Goal: Information Seeking & Learning: Learn about a topic

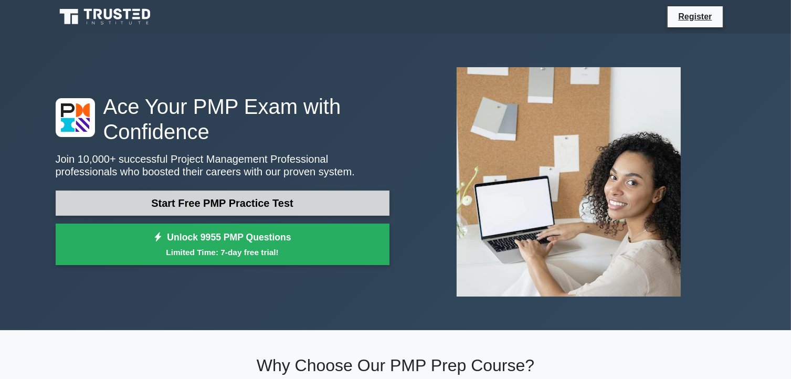
click at [191, 207] on link "Start Free PMP Practice Test" at bounding box center [223, 202] width 334 height 25
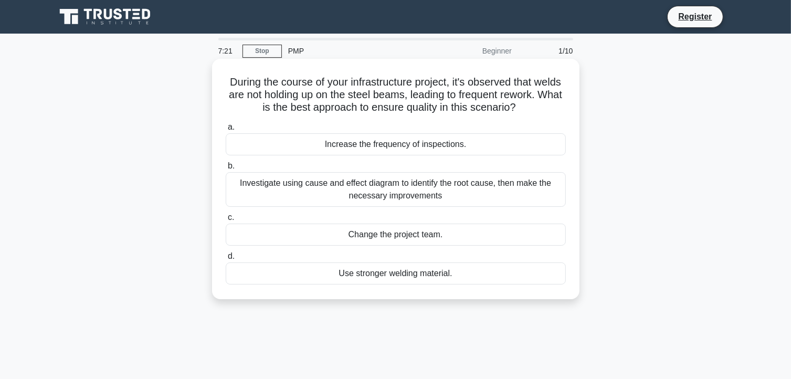
click at [342, 196] on div "Investigate using cause and effect diagram to identify the root cause, then mak…" at bounding box center [396, 189] width 340 height 35
click at [226, 169] on input "b. Investigate using cause and effect diagram to identify the root cause, then …" at bounding box center [226, 166] width 0 height 7
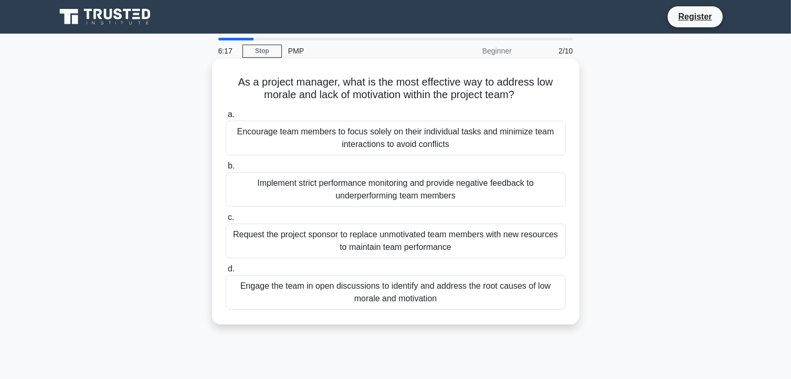
click at [465, 292] on div "Engage the team in open discussions to identify and address the root causes of …" at bounding box center [396, 292] width 340 height 35
click at [226, 272] on input "d. Engage the team in open discussions to identify and address the root causes …" at bounding box center [226, 268] width 0 height 7
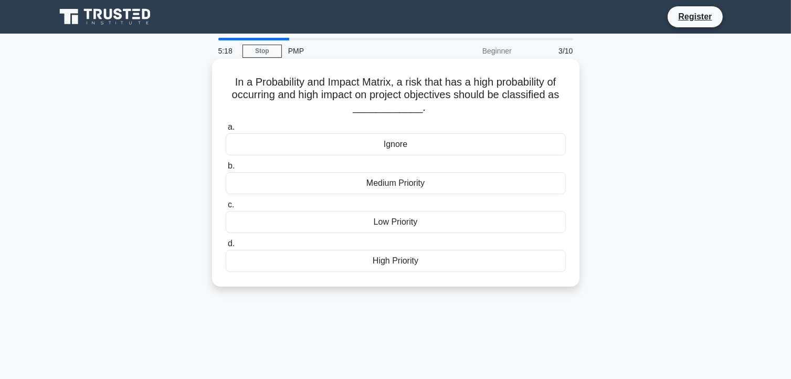
click at [400, 259] on div "High Priority" at bounding box center [396, 261] width 340 height 22
click at [226, 247] on input "d. High Priority" at bounding box center [226, 243] width 0 height 7
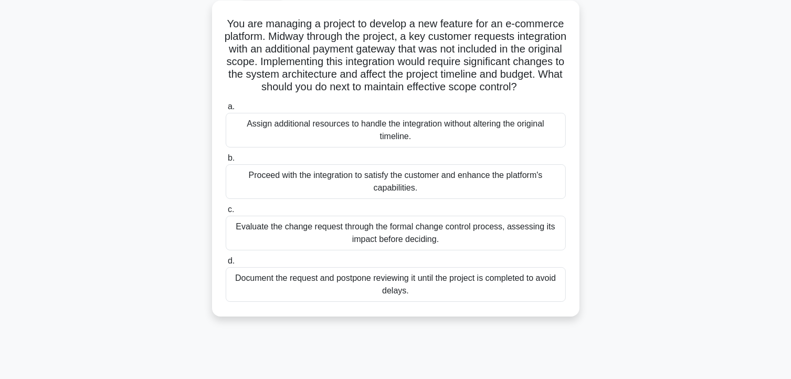
scroll to position [59, 0]
click at [345, 250] on div "Evaluate the change request through the formal change control process, assessin…" at bounding box center [396, 232] width 340 height 35
click at [226, 212] on input "c. Evaluate the change request through the formal change control process, asses…" at bounding box center [226, 209] width 0 height 7
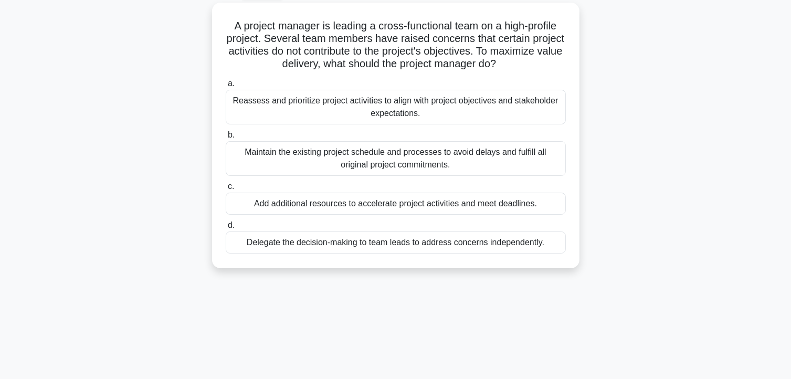
scroll to position [0, 0]
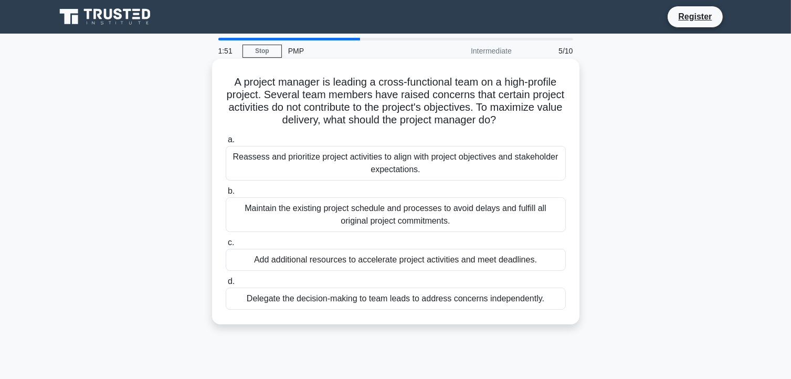
click at [356, 163] on div "Reassess and prioritize project activities to align with project objectives and…" at bounding box center [396, 163] width 340 height 35
click at [226, 143] on input "a. Reassess and prioritize project activities to align with project objectives …" at bounding box center [226, 139] width 0 height 7
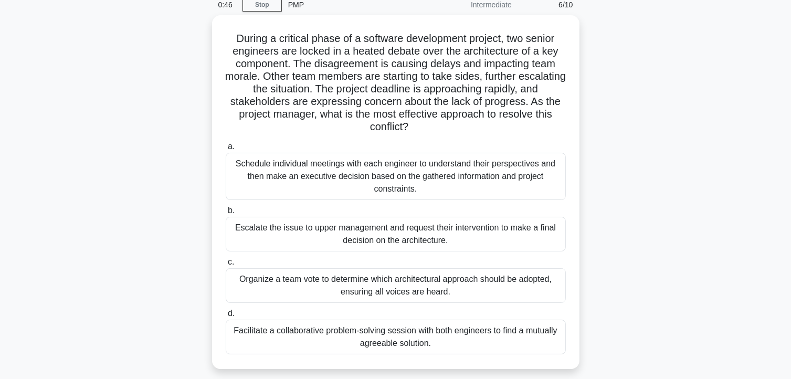
scroll to position [47, 0]
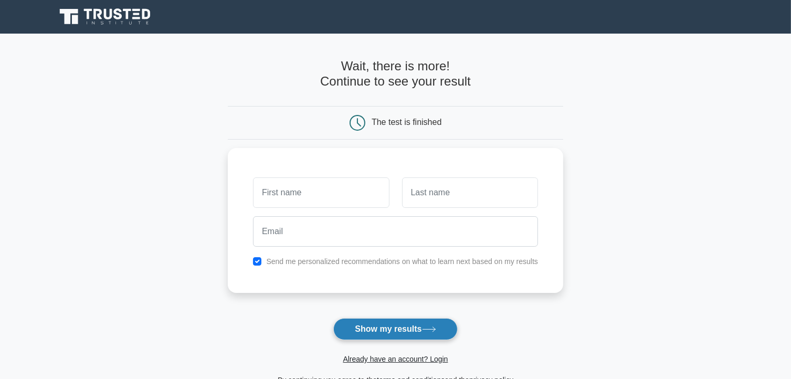
click at [373, 324] on button "Show my results" at bounding box center [395, 329] width 124 height 22
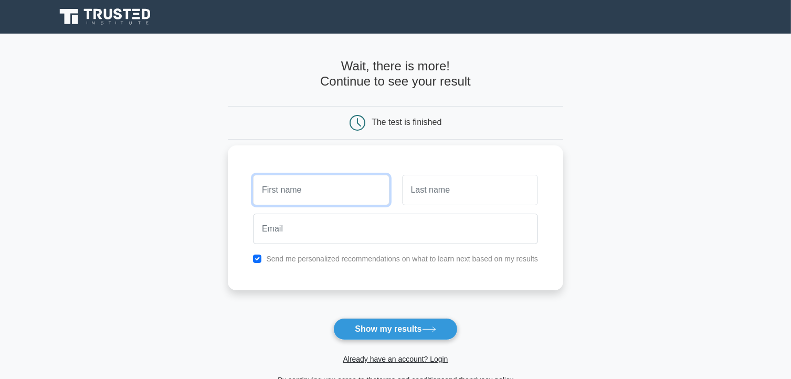
click at [302, 183] on input "text" at bounding box center [321, 190] width 136 height 30
type input "Kabineh"
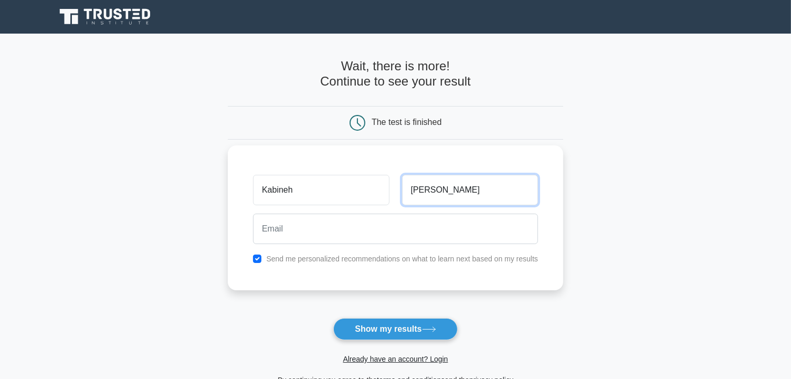
type input "Conteh"
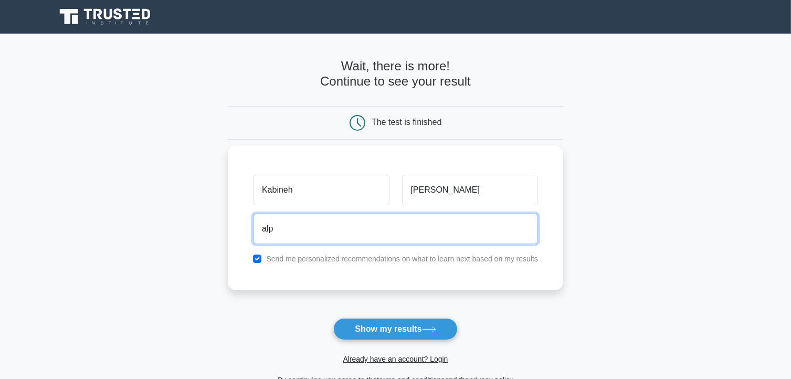
type input "alphakabinehconteh2014@gmail.com"
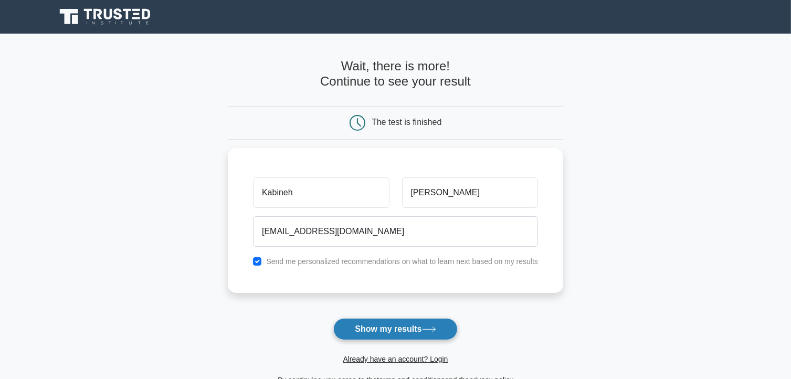
click at [390, 325] on button "Show my results" at bounding box center [395, 329] width 124 height 22
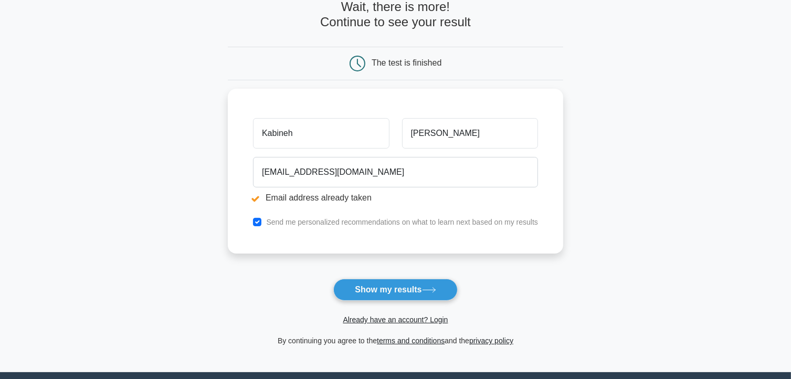
scroll to position [119, 0]
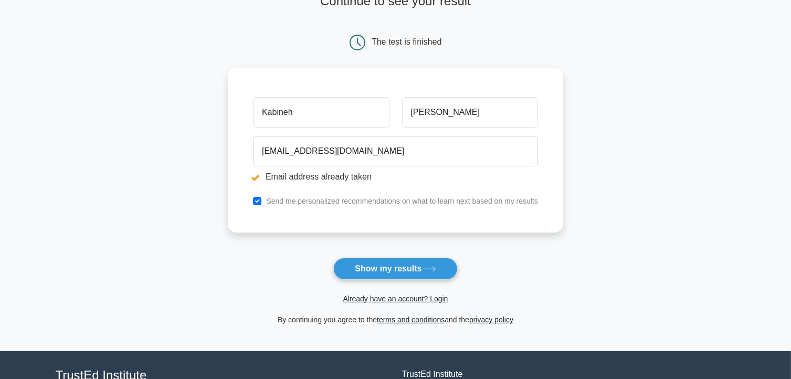
click at [392, 303] on span "Already have an account? Login" at bounding box center [395, 298] width 327 height 13
click at [407, 301] on link "Already have an account? Login" at bounding box center [395, 298] width 105 height 8
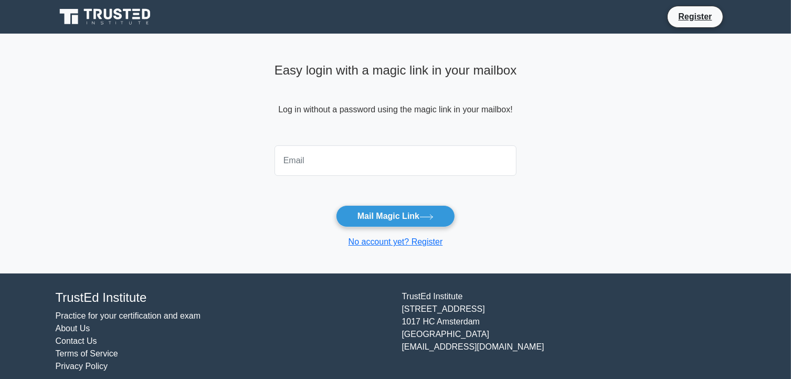
click at [404, 169] on input "email" at bounding box center [395, 160] width 242 height 30
type input "alphakabinehconteh2014@gmail.com"
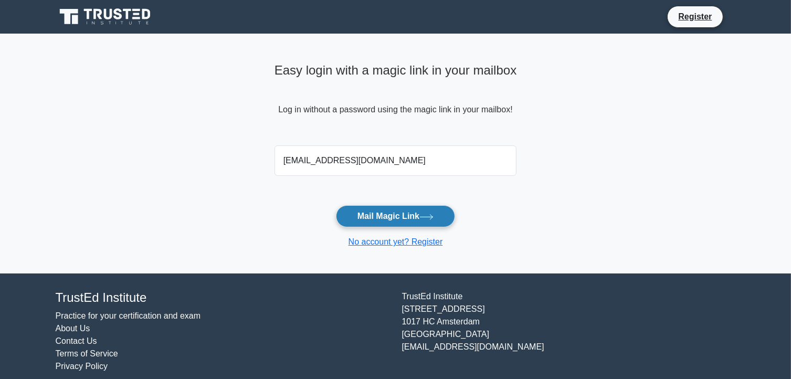
click at [336, 205] on button "Mail Magic Link" at bounding box center [395, 216] width 119 height 22
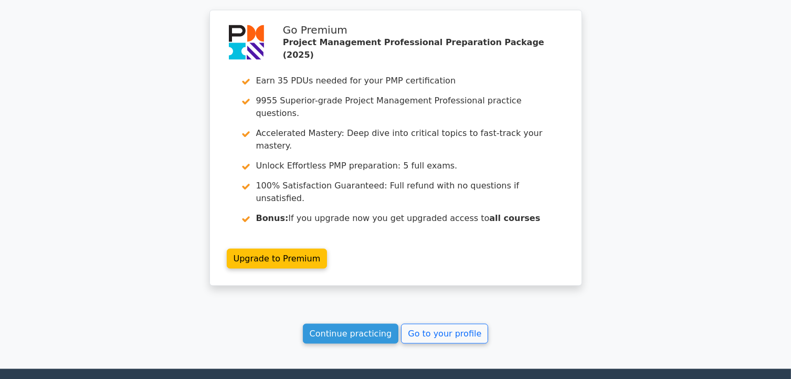
scroll to position [1605, 0]
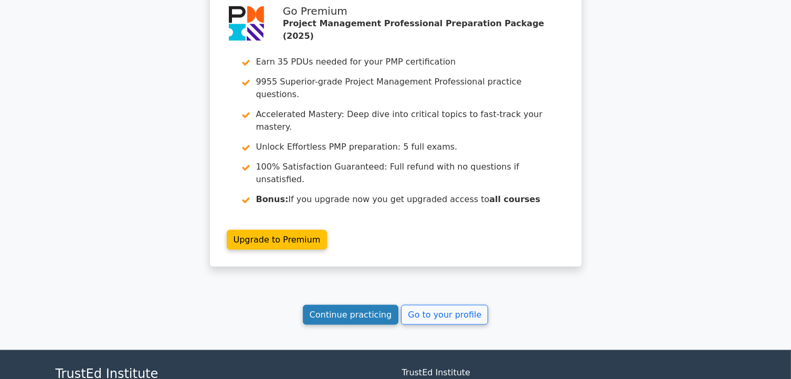
click at [345, 305] on link "Continue practicing" at bounding box center [351, 315] width 96 height 20
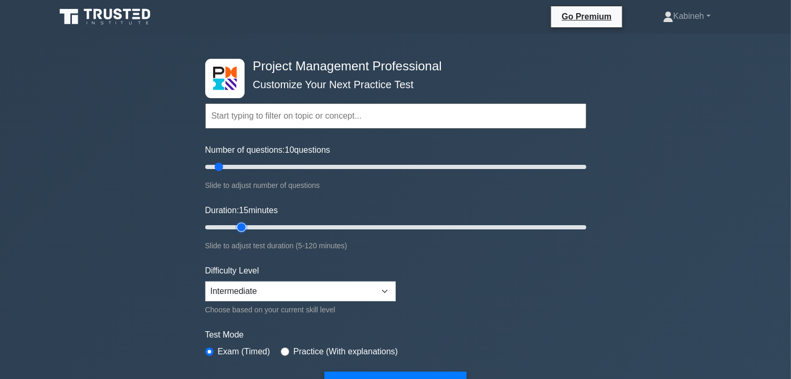
click at [245, 227] on input "Duration: 15 minutes" at bounding box center [395, 227] width 381 height 13
type input "70"
click at [420, 228] on input "Duration: 15 minutes" at bounding box center [395, 227] width 381 height 13
click at [325, 294] on select "Beginner Intermediate Expert" at bounding box center [300, 291] width 190 height 20
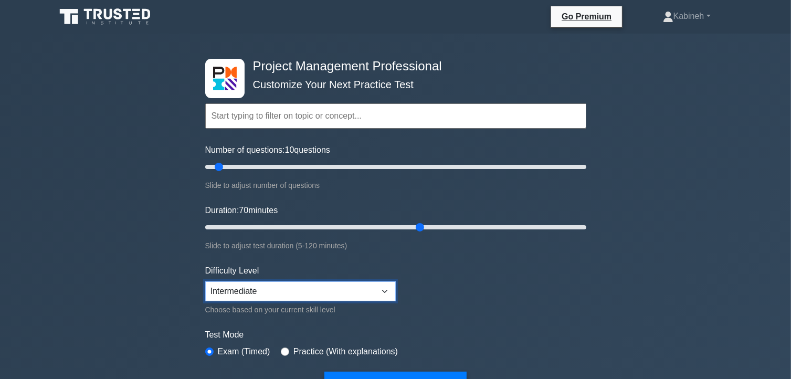
click at [325, 294] on select "Beginner Intermediate Expert" at bounding box center [300, 291] width 190 height 20
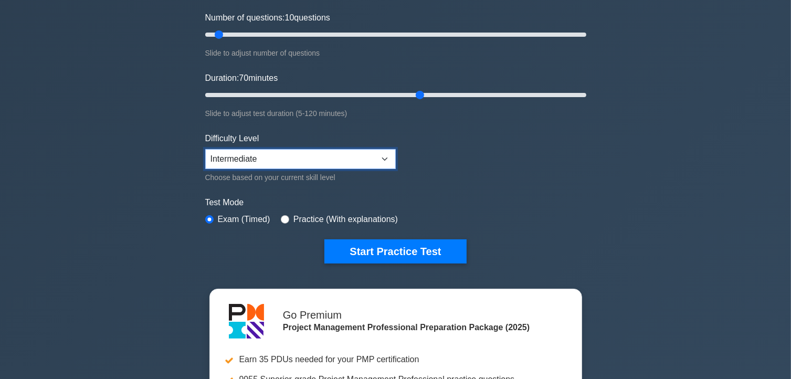
scroll to position [138, 0]
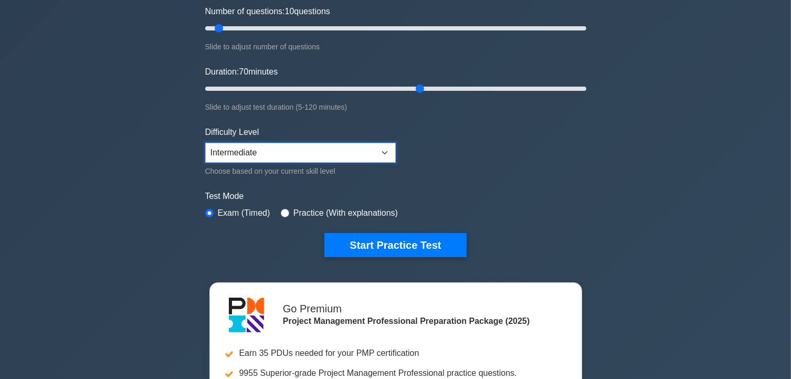
click at [390, 149] on select "Beginner Intermediate Expert" at bounding box center [300, 153] width 190 height 20
click at [287, 265] on div "Project Management Professional Customize Your Next Practice Test Topics Scope …" at bounding box center [395, 88] width 393 height 387
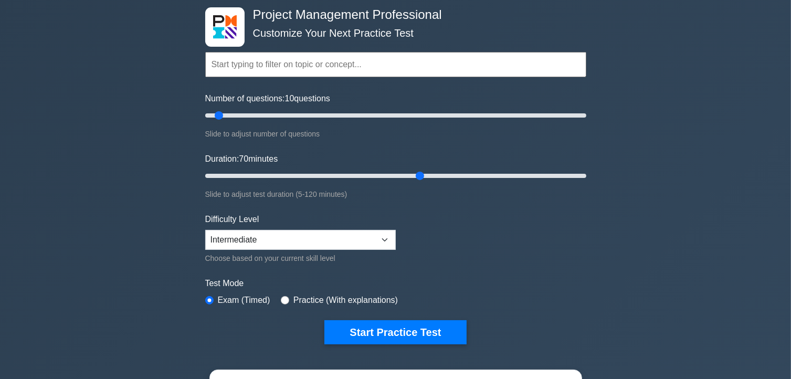
scroll to position [52, 0]
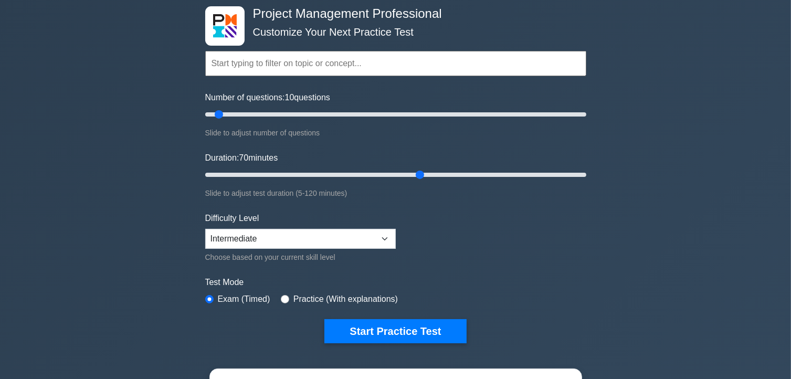
click at [475, 257] on form "Topics Scope Management Time Management Cost Management Quality Management Risk…" at bounding box center [395, 181] width 381 height 324
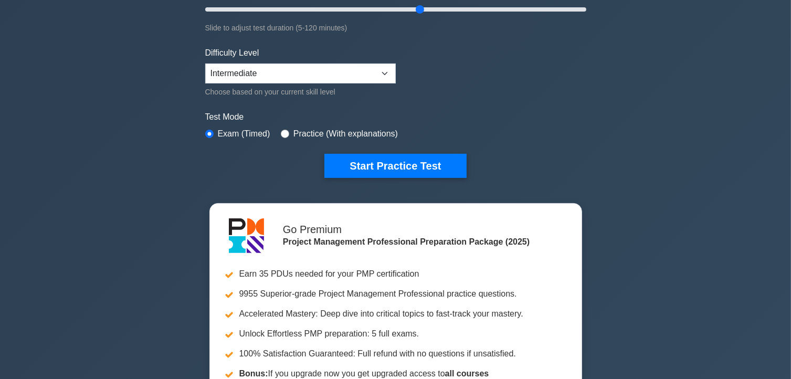
scroll to position [0, 0]
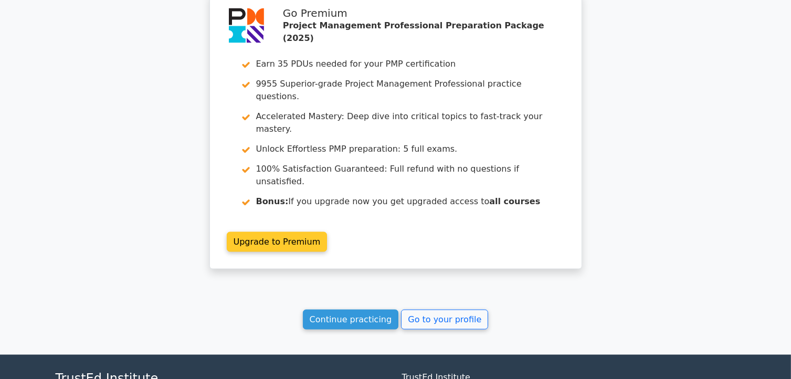
scroll to position [1605, 0]
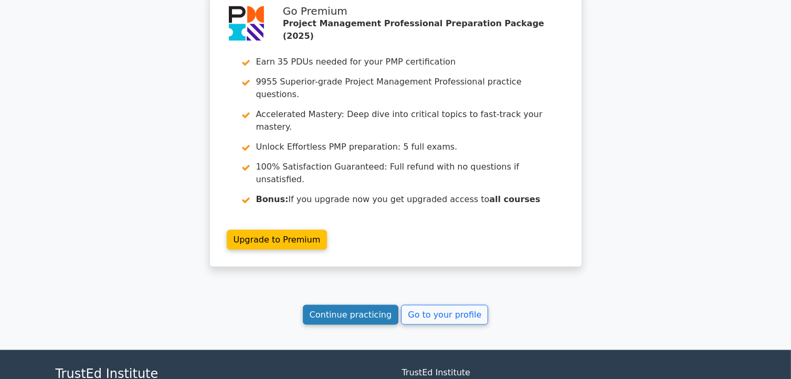
click at [339, 305] on link "Continue practicing" at bounding box center [351, 315] width 96 height 20
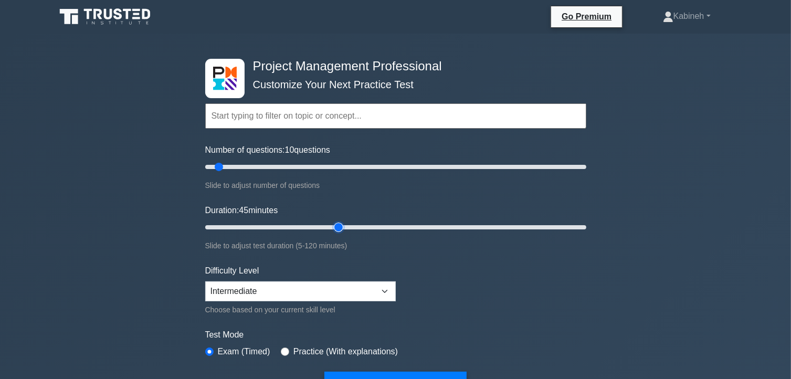
click at [338, 225] on input "Duration: 45 minutes" at bounding box center [395, 227] width 381 height 13
click at [368, 227] on input "Duration: 45 minutes" at bounding box center [395, 227] width 381 height 13
click at [390, 223] on input "Duration: 60 minutes" at bounding box center [395, 227] width 381 height 13
click at [405, 224] on input "Duration: 65 minutes" at bounding box center [395, 227] width 381 height 13
click at [409, 226] on input "Duration: 65 minutes" at bounding box center [395, 227] width 381 height 13
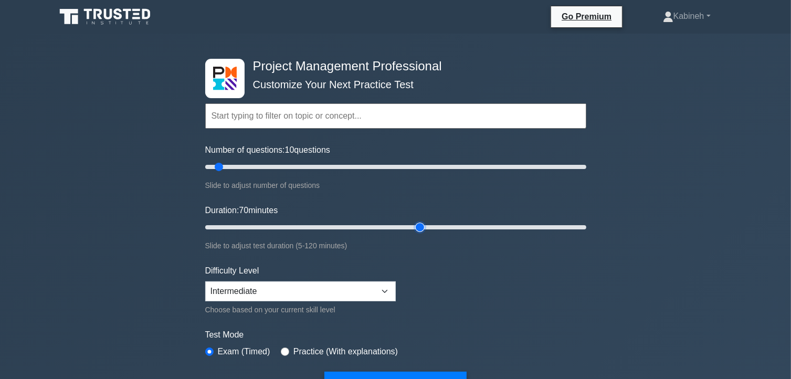
type input "70"
click at [418, 226] on input "Duration: 70 minutes" at bounding box center [395, 227] width 381 height 13
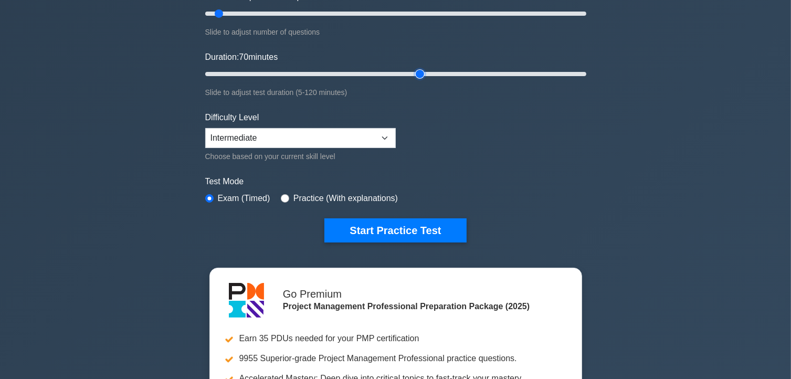
scroll to position [153, 0]
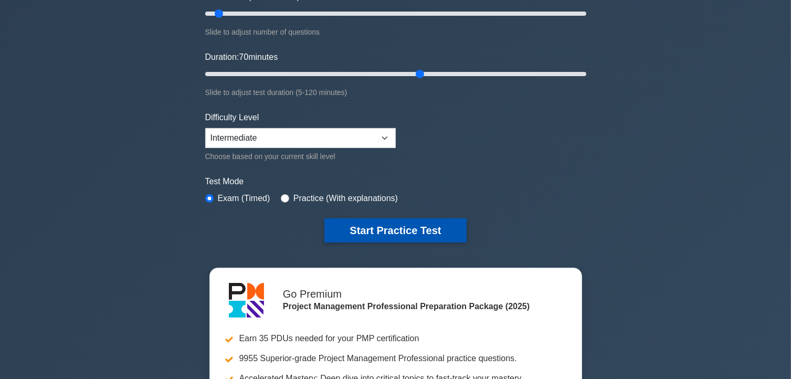
click at [413, 235] on button "Start Practice Test" at bounding box center [395, 230] width 142 height 24
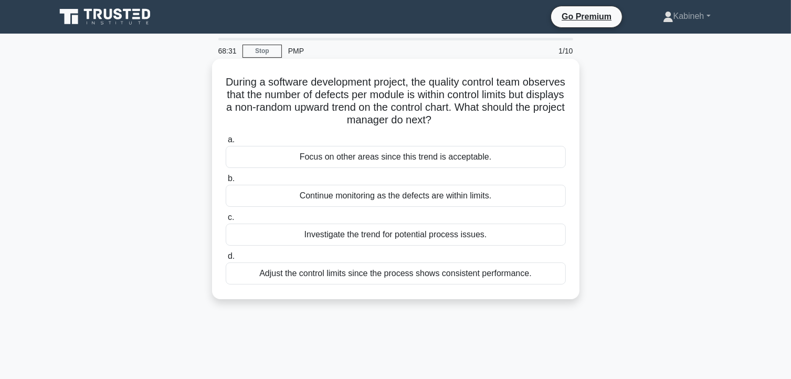
click at [420, 273] on div "Adjust the control limits since the process shows consistent performance." at bounding box center [396, 273] width 340 height 22
click at [226, 260] on input "d. Adjust the control limits since the process shows consistent performance." at bounding box center [226, 256] width 0 height 7
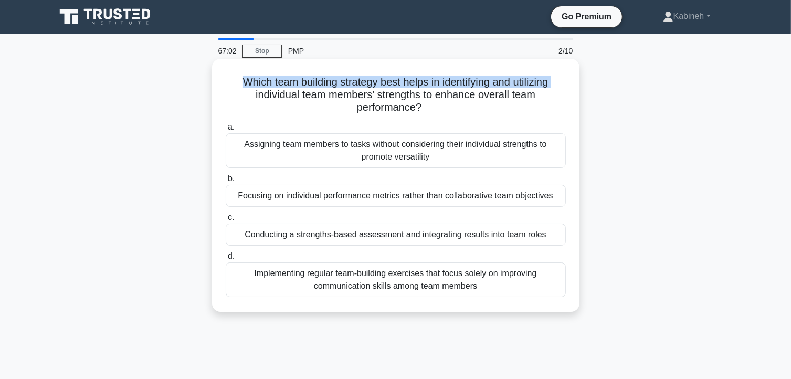
drag, startPoint x: 234, startPoint y: 80, endPoint x: 243, endPoint y: 94, distance: 16.3
click at [243, 94] on h5 "Which team building strategy best helps in identifying and utilizing individual…" at bounding box center [396, 95] width 342 height 39
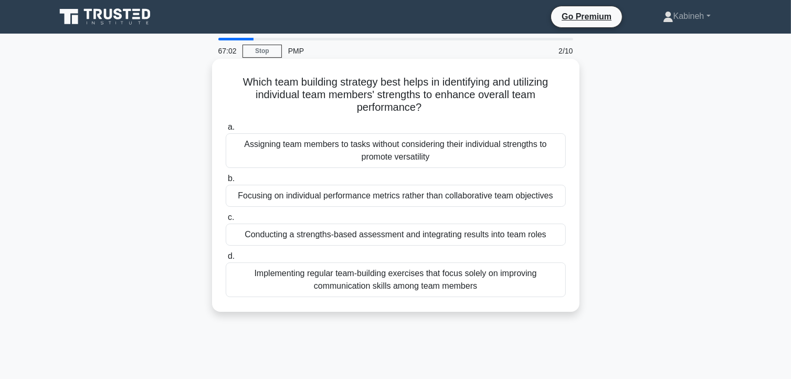
click at [275, 113] on h5 "Which team building strategy best helps in identifying and utilizing individual…" at bounding box center [396, 95] width 342 height 39
click at [366, 282] on div "Implementing regular team-building exercises that focus solely on improving com…" at bounding box center [396, 279] width 340 height 35
click at [226, 260] on input "d. Implementing regular team-building exercises that focus solely on improving …" at bounding box center [226, 256] width 0 height 7
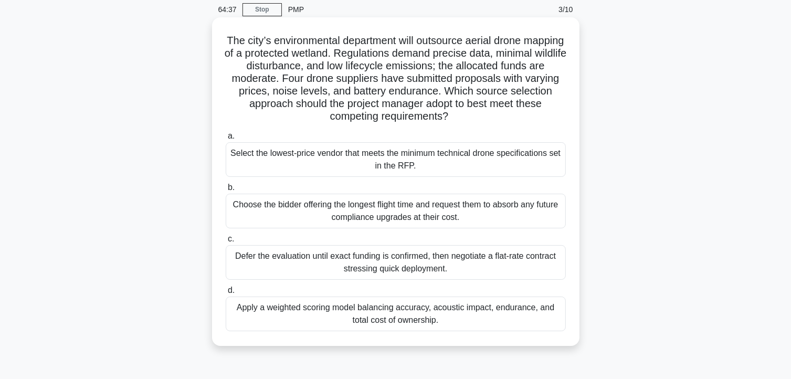
scroll to position [44, 0]
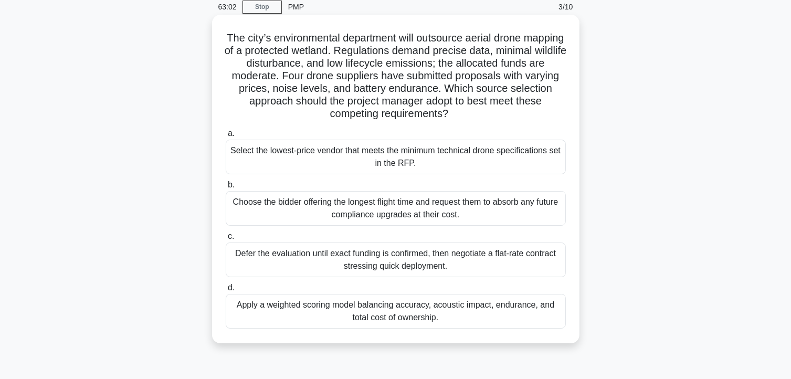
click at [339, 156] on div "Select the lowest-price vendor that meets the minimum technical drone specifica…" at bounding box center [396, 157] width 340 height 35
click at [226, 137] on input "a. Select the lowest-price vendor that meets the minimum technical drone specif…" at bounding box center [226, 133] width 0 height 7
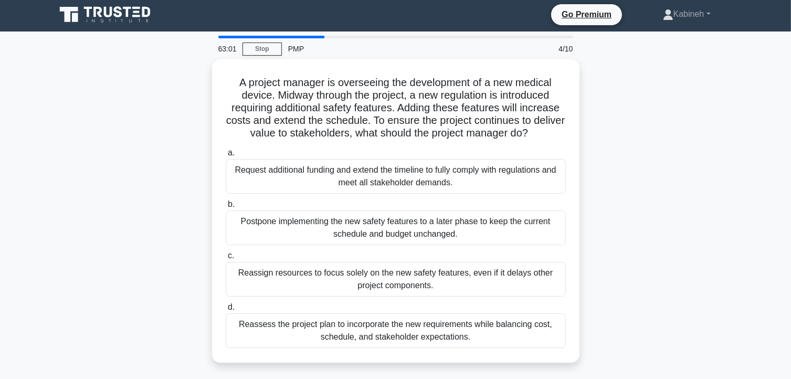
scroll to position [0, 0]
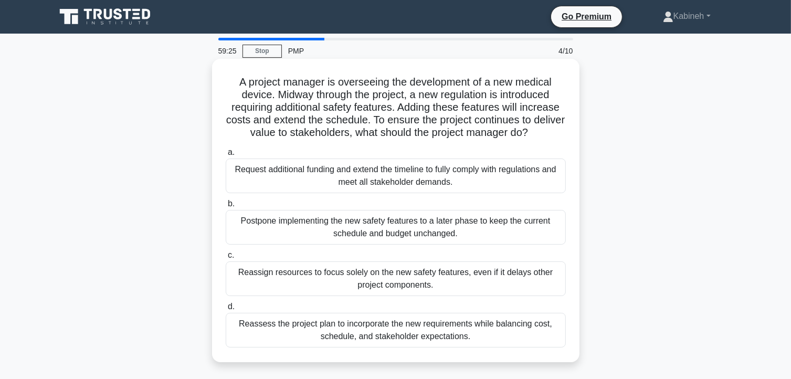
click at [371, 322] on div "Reassess the project plan to incorporate the new requirements while balancing c…" at bounding box center [396, 330] width 340 height 35
click at [226, 310] on input "d. Reassess the project plan to incorporate the new requirements while balancin…" at bounding box center [226, 306] width 0 height 7
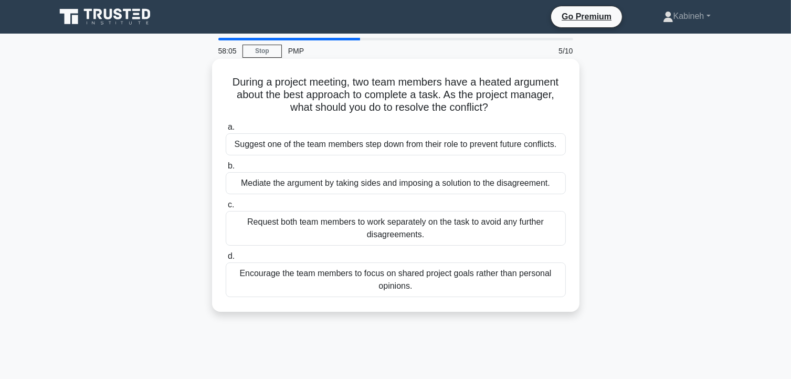
click at [379, 275] on div "Encourage the team members to focus on shared project goals rather than persona…" at bounding box center [396, 279] width 340 height 35
click at [226, 260] on input "d. Encourage the team members to focus on shared project goals rather than pers…" at bounding box center [226, 256] width 0 height 7
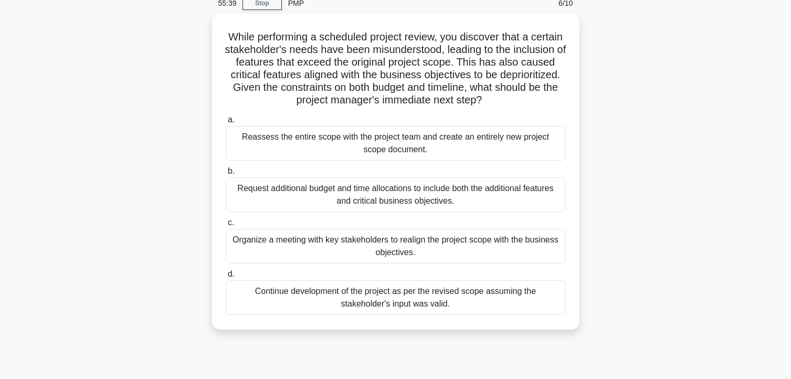
scroll to position [48, 0]
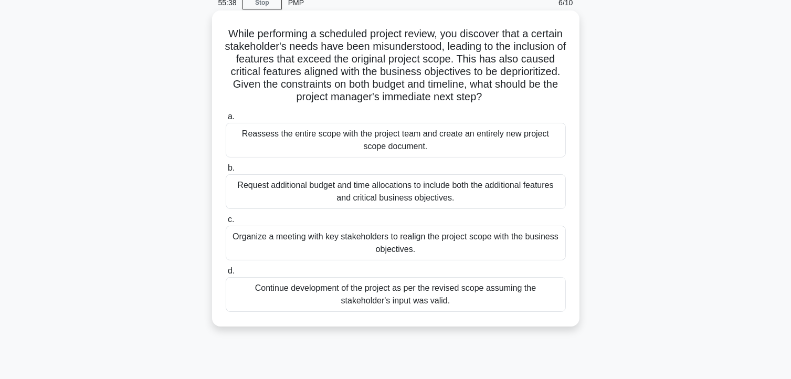
click at [375, 238] on div "Organize a meeting with key stakeholders to realign the project scope with the …" at bounding box center [396, 243] width 340 height 35
click at [226, 223] on input "c. Organize a meeting with key stakeholders to realign the project scope with t…" at bounding box center [226, 219] width 0 height 7
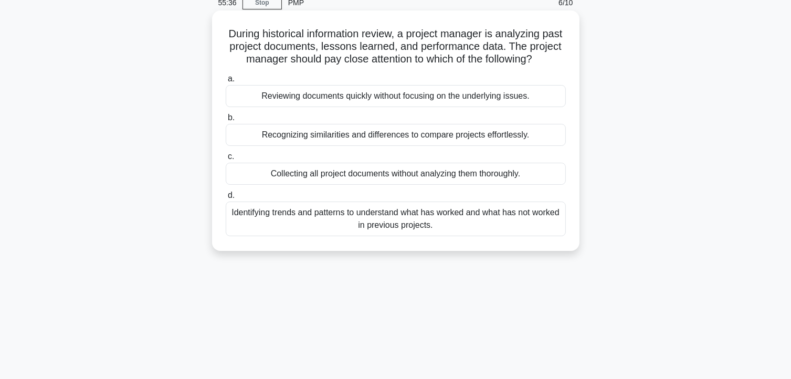
scroll to position [0, 0]
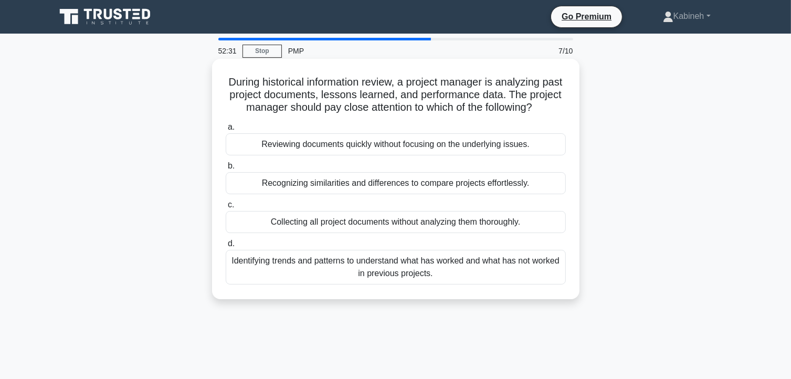
click at [334, 274] on div "Identifying trends and patterns to understand what has worked and what has not …" at bounding box center [396, 267] width 340 height 35
click at [226, 247] on input "d. Identifying trends and patterns to understand what has worked and what has n…" at bounding box center [226, 243] width 0 height 7
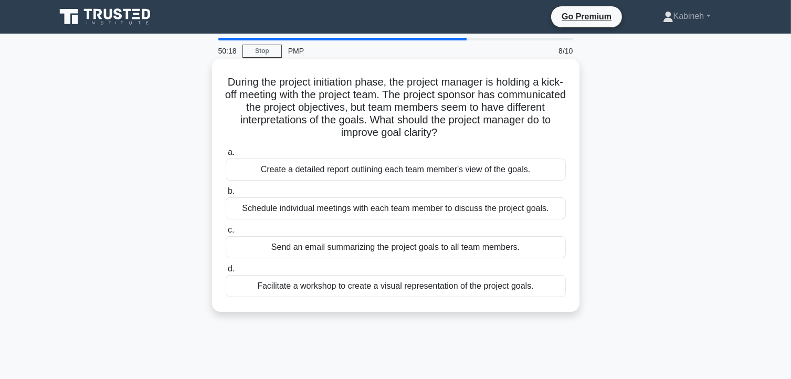
click at [323, 244] on div "Send an email summarizing the project goals to all team members." at bounding box center [396, 247] width 340 height 22
click at [226, 233] on input "c. Send an email summarizing the project goals to all team members." at bounding box center [226, 230] width 0 height 7
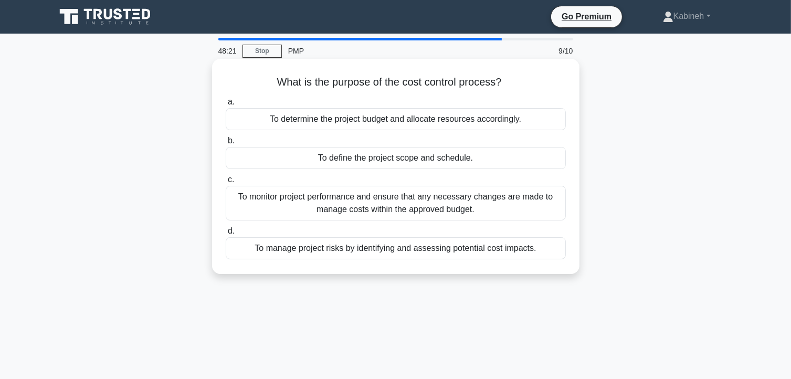
click at [466, 118] on div "To determine the project budget and allocate resources accordingly." at bounding box center [396, 119] width 340 height 22
click at [226, 105] on input "a. To determine the project budget and allocate resources accordingly." at bounding box center [226, 102] width 0 height 7
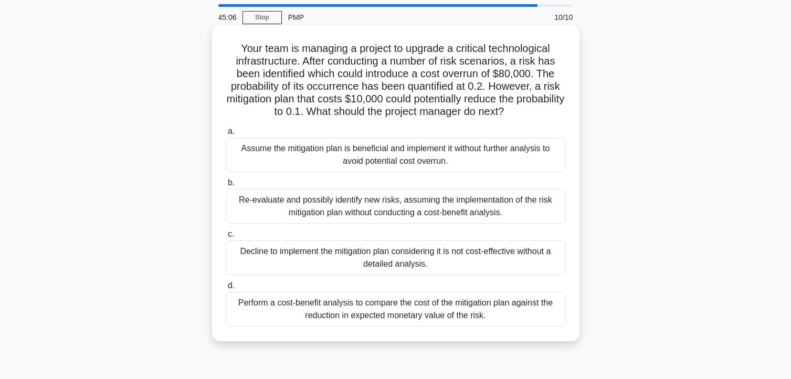
scroll to position [34, 0]
click at [423, 160] on div "Assume the mitigation plan is beneficial and implement it without further analy…" at bounding box center [396, 154] width 340 height 35
click at [226, 135] on input "a. Assume the mitigation plan is beneficial and implement it without further an…" at bounding box center [226, 131] width 0 height 7
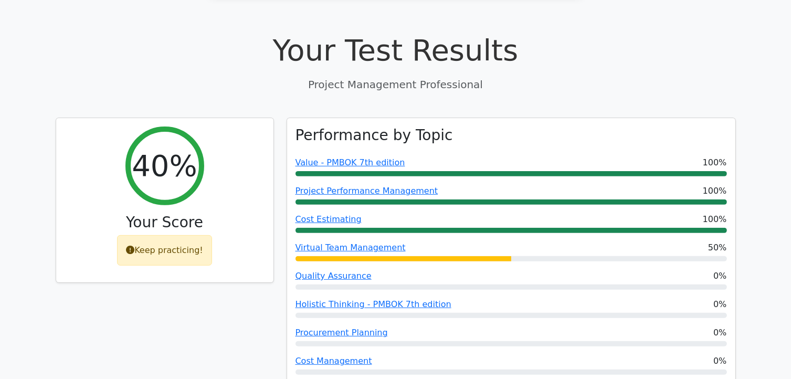
scroll to position [323, 0]
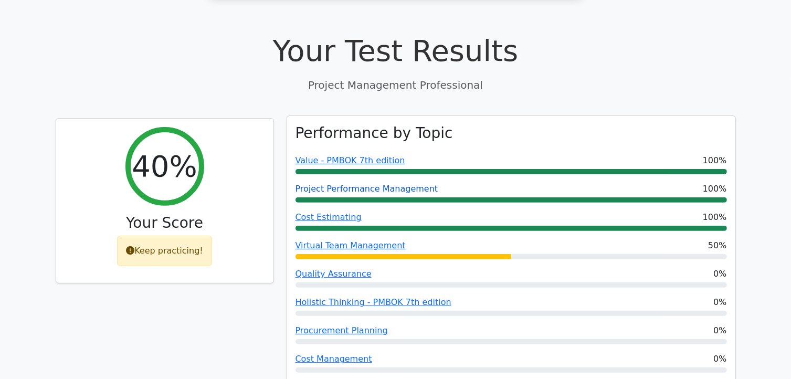
click at [354, 184] on link "Project Performance Management" at bounding box center [366, 189] width 143 height 10
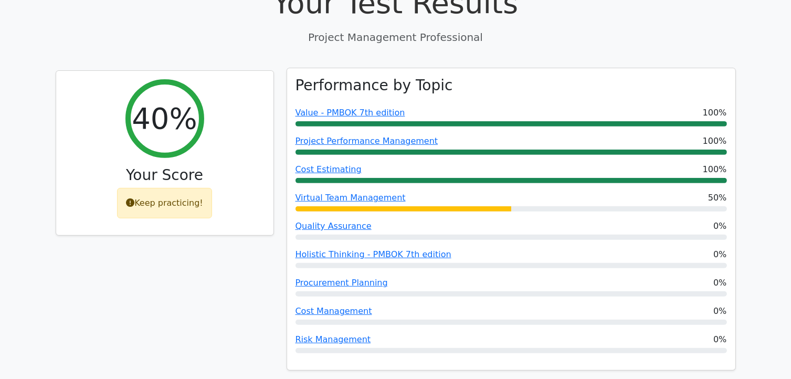
scroll to position [371, 0]
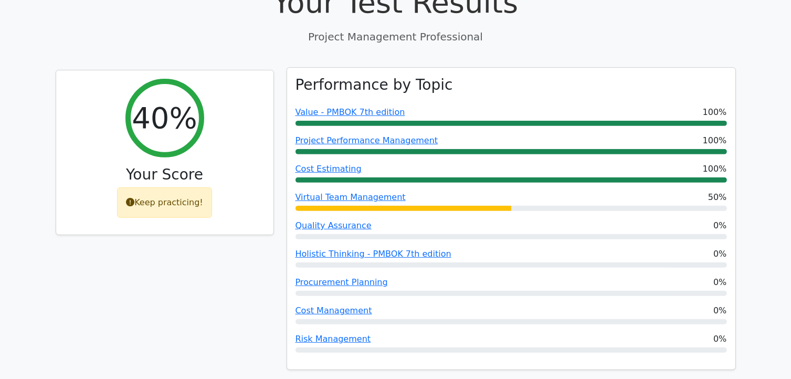
click at [413, 206] on div at bounding box center [403, 208] width 216 height 5
click at [369, 192] on link "Virtual Team Management" at bounding box center [350, 197] width 110 height 10
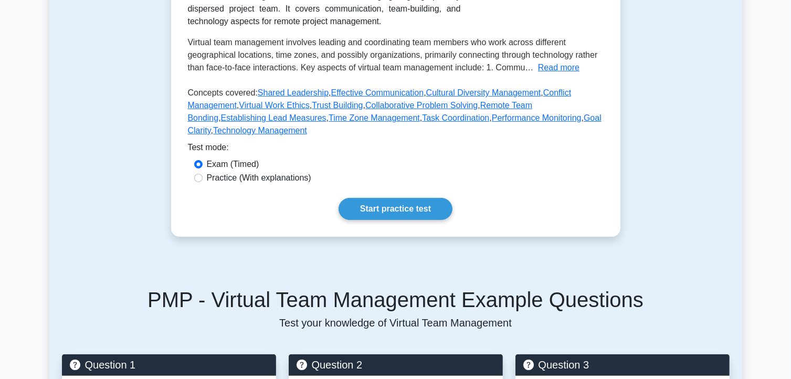
scroll to position [212, 0]
